Goal: Transaction & Acquisition: Purchase product/service

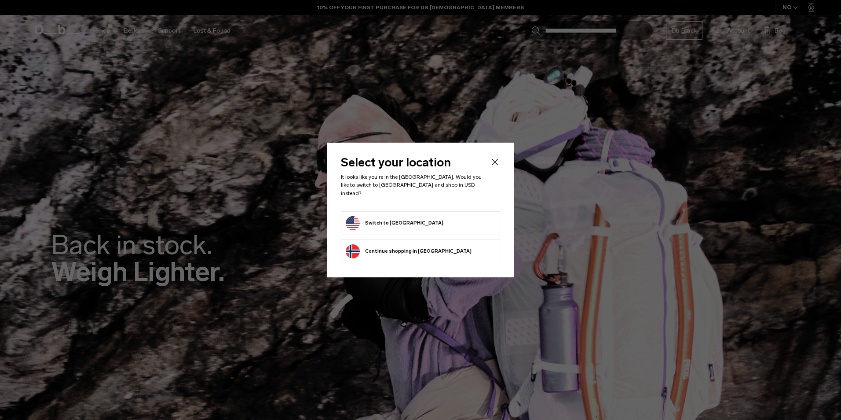
click at [431, 217] on form "Switch to [GEOGRAPHIC_DATA]" at bounding box center [421, 223] width 150 height 14
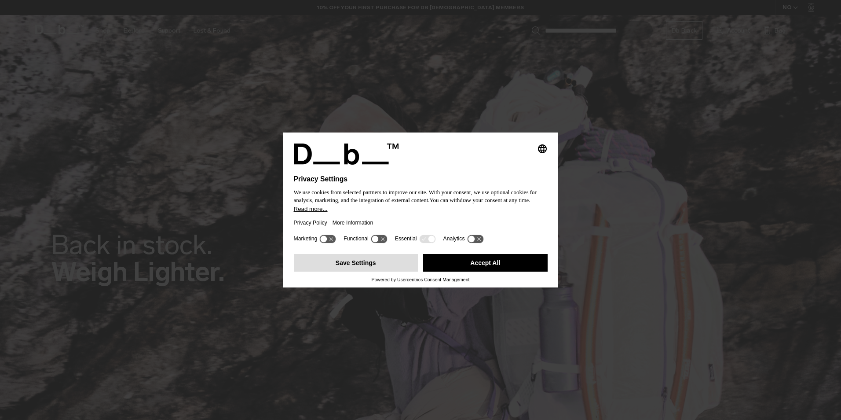
click at [403, 266] on button "Save Settings" at bounding box center [356, 263] width 124 height 18
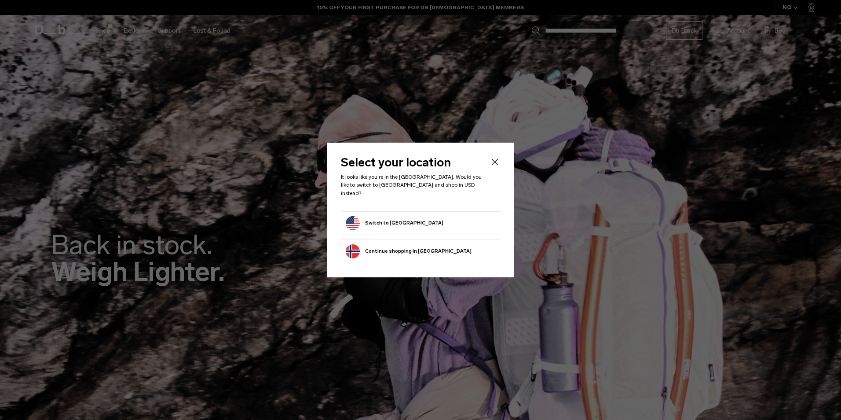
click at [438, 224] on form "Switch to [GEOGRAPHIC_DATA]" at bounding box center [421, 223] width 150 height 14
click at [495, 163] on icon "Close" at bounding box center [495, 162] width 11 height 11
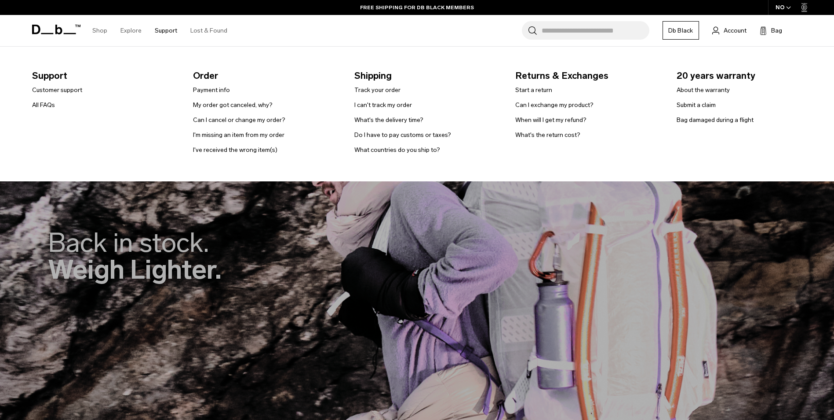
drag, startPoint x: 253, startPoint y: 36, endPoint x: 169, endPoint y: 36, distance: 83.6
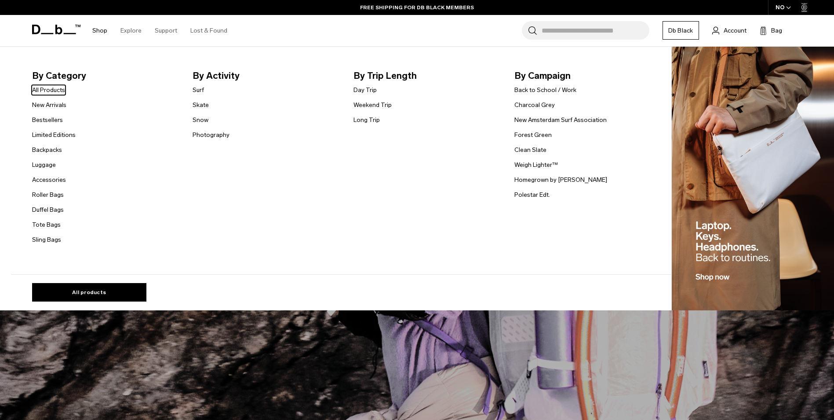
drag, startPoint x: 169, startPoint y: 36, endPoint x: 100, endPoint y: 29, distance: 69.4
click at [100, 29] on link "Shop" at bounding box center [99, 30] width 15 height 31
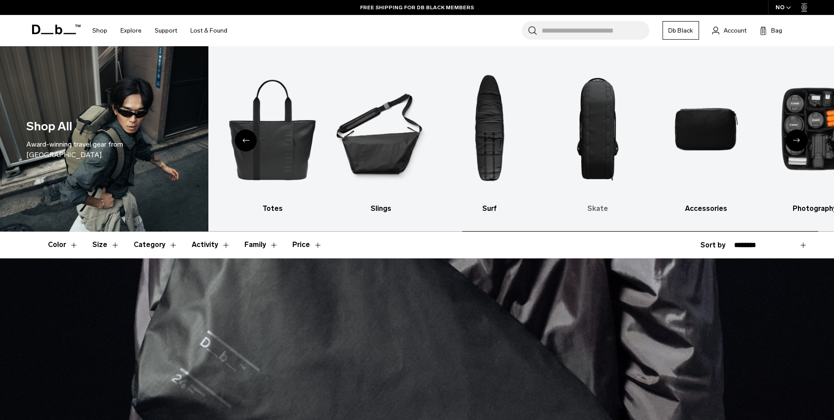
click at [608, 137] on img "8 / 10" at bounding box center [598, 128] width 93 height 139
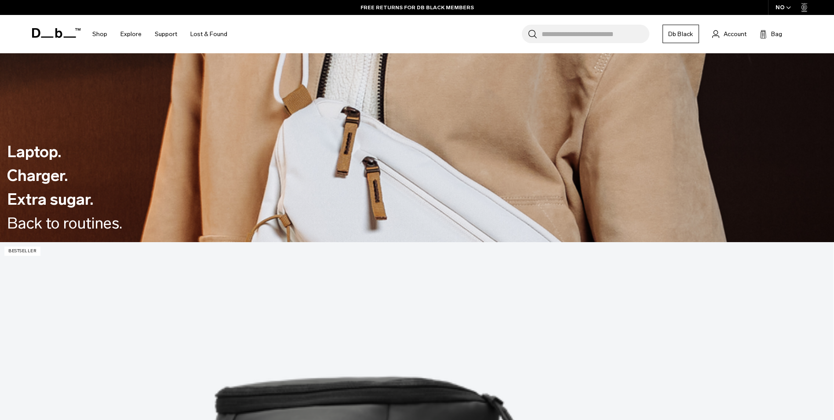
scroll to position [704, 0]
